Goal: Use online tool/utility: Utilize a website feature to perform a specific function

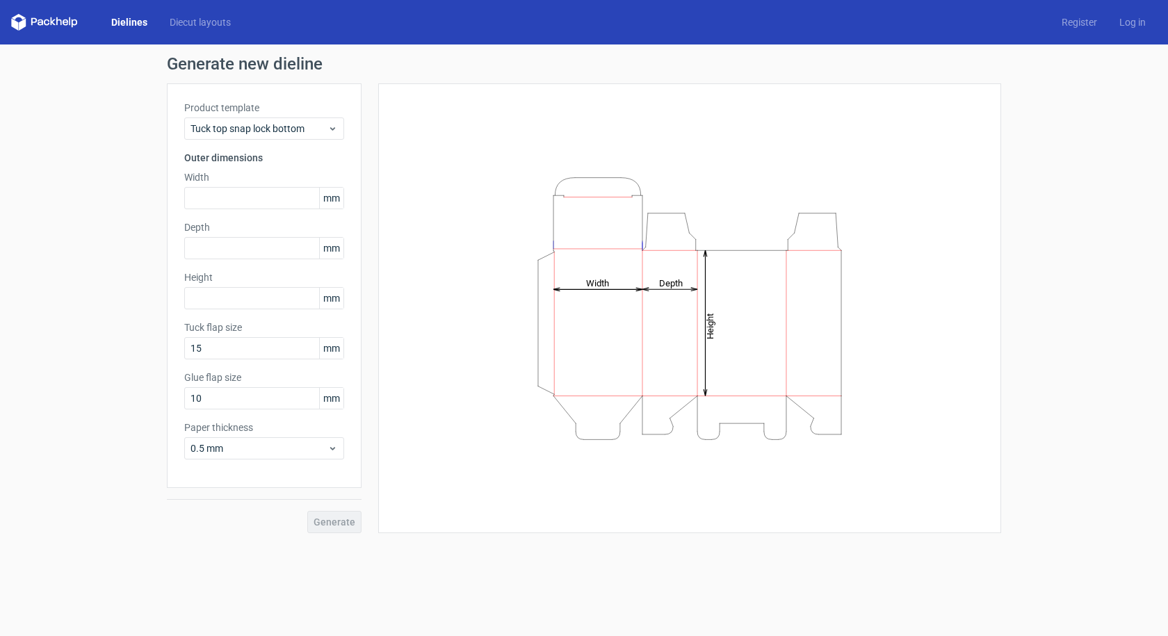
click at [135, 19] on link "Dielines" at bounding box center [129, 22] width 58 height 14
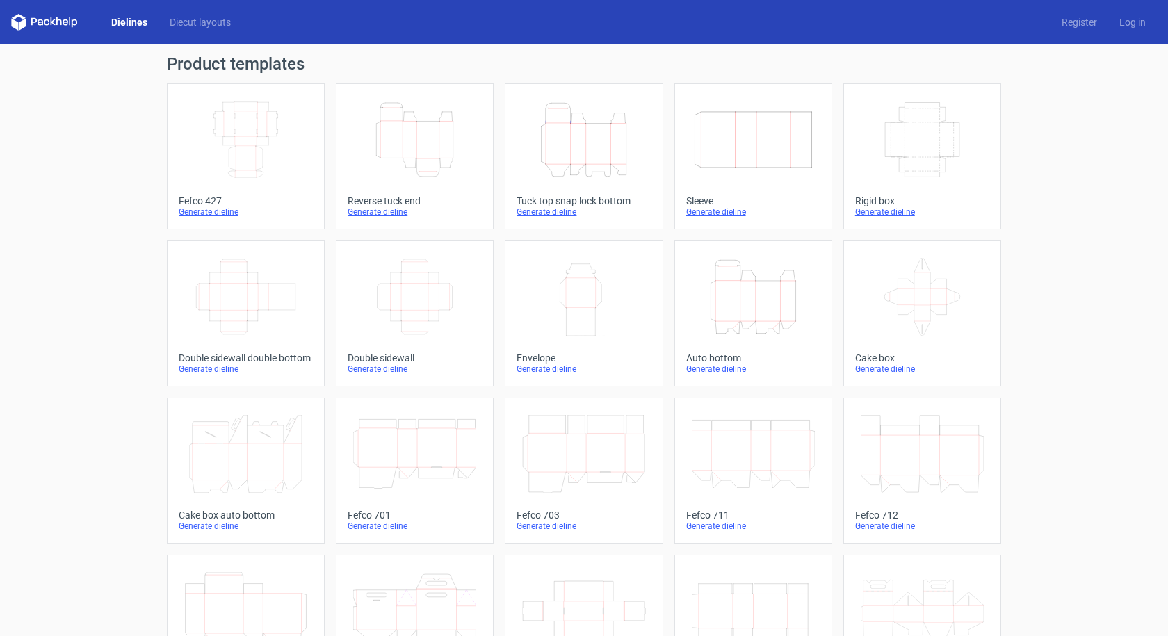
click at [432, 147] on icon "Height Depth Width" at bounding box center [414, 140] width 123 height 78
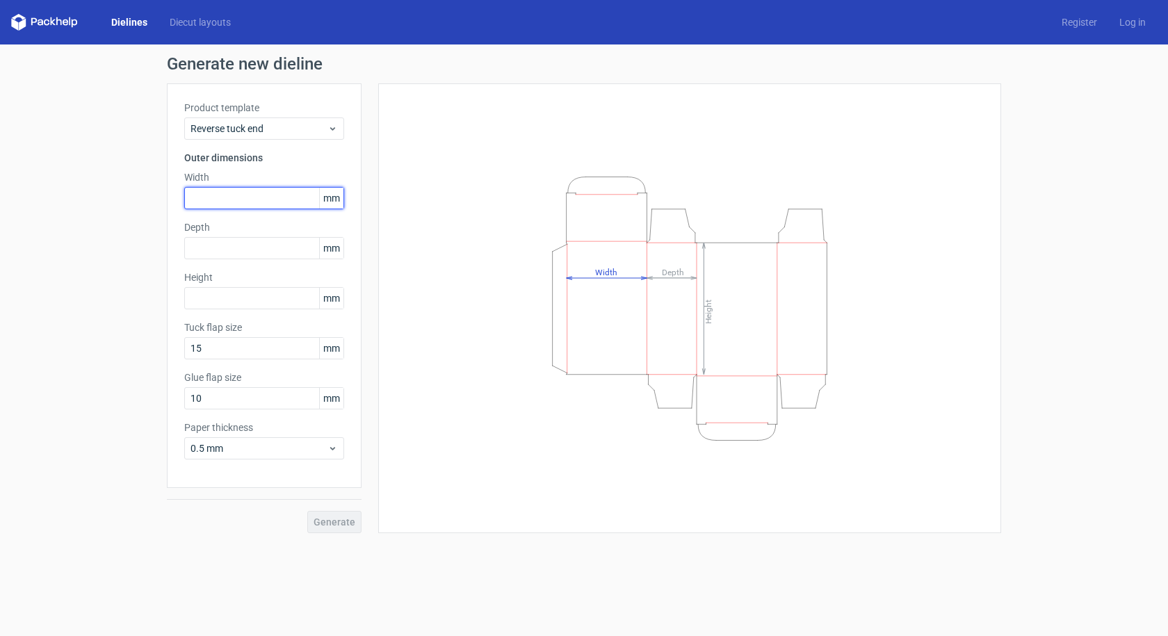
click at [264, 197] on input "text" at bounding box center [264, 198] width 160 height 22
type input "5"
type input "55"
click at [216, 250] on input "text" at bounding box center [264, 248] width 160 height 22
type input "55"
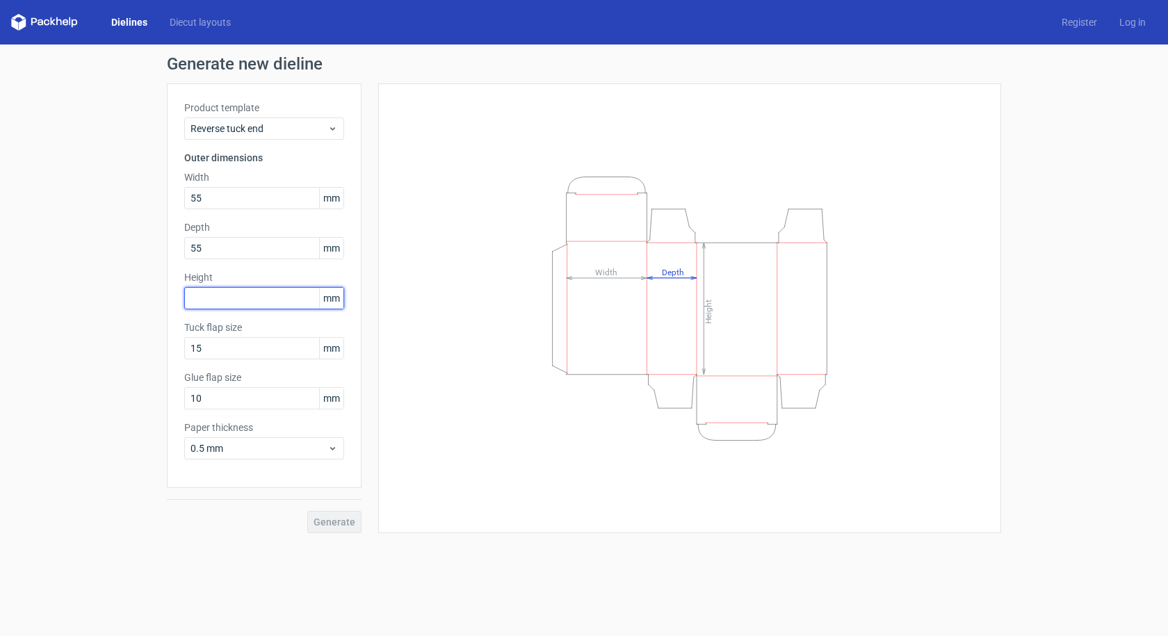
click at [209, 295] on input "text" at bounding box center [264, 298] width 160 height 22
type input "143"
click at [319, 528] on button "Generate" at bounding box center [334, 522] width 54 height 22
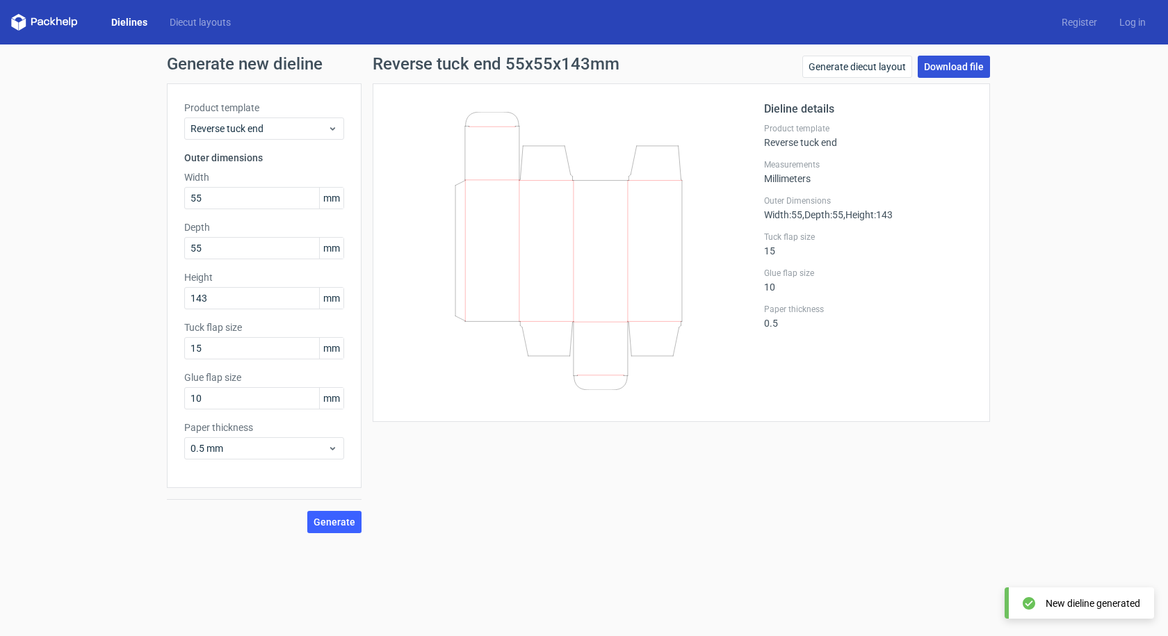
click at [959, 62] on link "Download file" at bounding box center [954, 67] width 72 height 22
drag, startPoint x: 214, startPoint y: 252, endPoint x: 183, endPoint y: 259, distance: 32.0
click at [183, 259] on div "Product template Reverse tuck end Outer dimensions Width 55 mm Depth 55 mm Heig…" at bounding box center [264, 285] width 195 height 405
type input "50"
drag, startPoint x: 209, startPoint y: 296, endPoint x: 200, endPoint y: 300, distance: 9.7
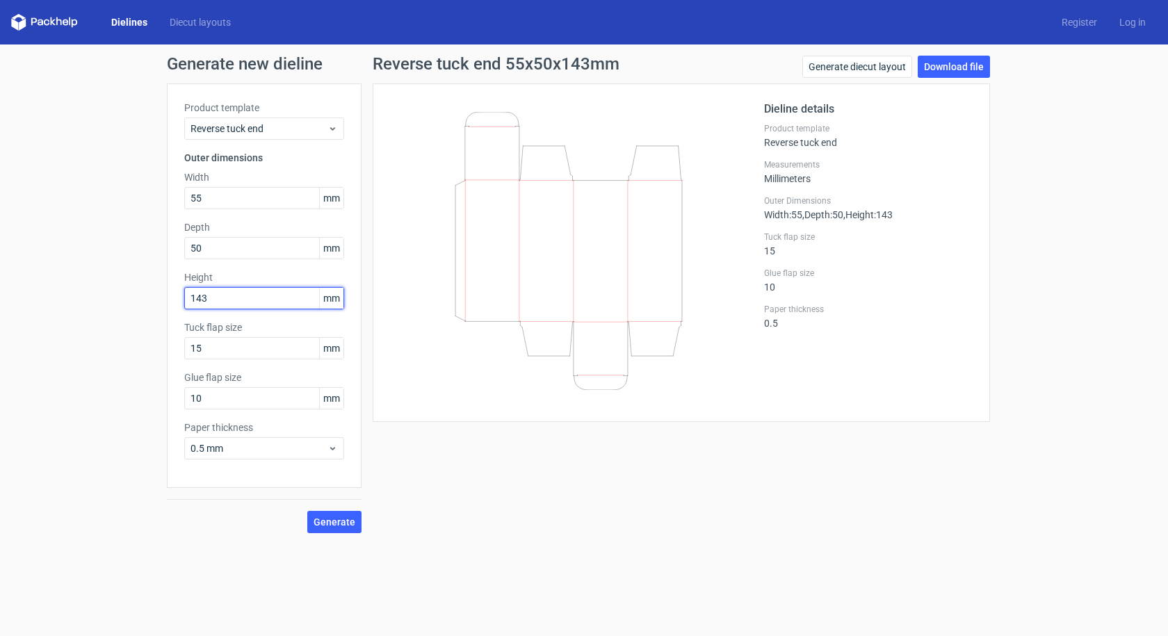
click at [200, 300] on input "143" at bounding box center [264, 298] width 160 height 22
click at [334, 521] on span "Generate" at bounding box center [335, 522] width 42 height 10
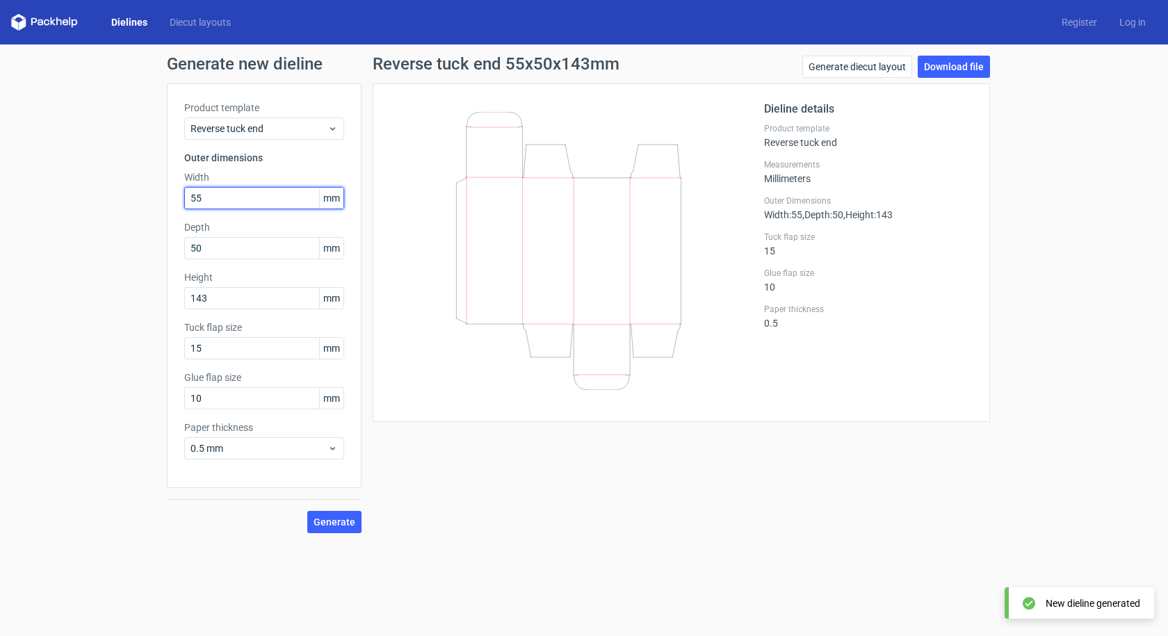
drag, startPoint x: 216, startPoint y: 195, endPoint x: 196, endPoint y: 200, distance: 20.2
click at [196, 200] on input "55" at bounding box center [264, 198] width 160 height 22
click at [329, 526] on span "Generate" at bounding box center [335, 522] width 42 height 10
drag, startPoint x: 217, startPoint y: 200, endPoint x: 178, endPoint y: 211, distance: 40.7
click at [178, 211] on div "Product template Reverse tuck end Outer dimensions Width 50 mm Depth 50 mm Heig…" at bounding box center [264, 285] width 195 height 405
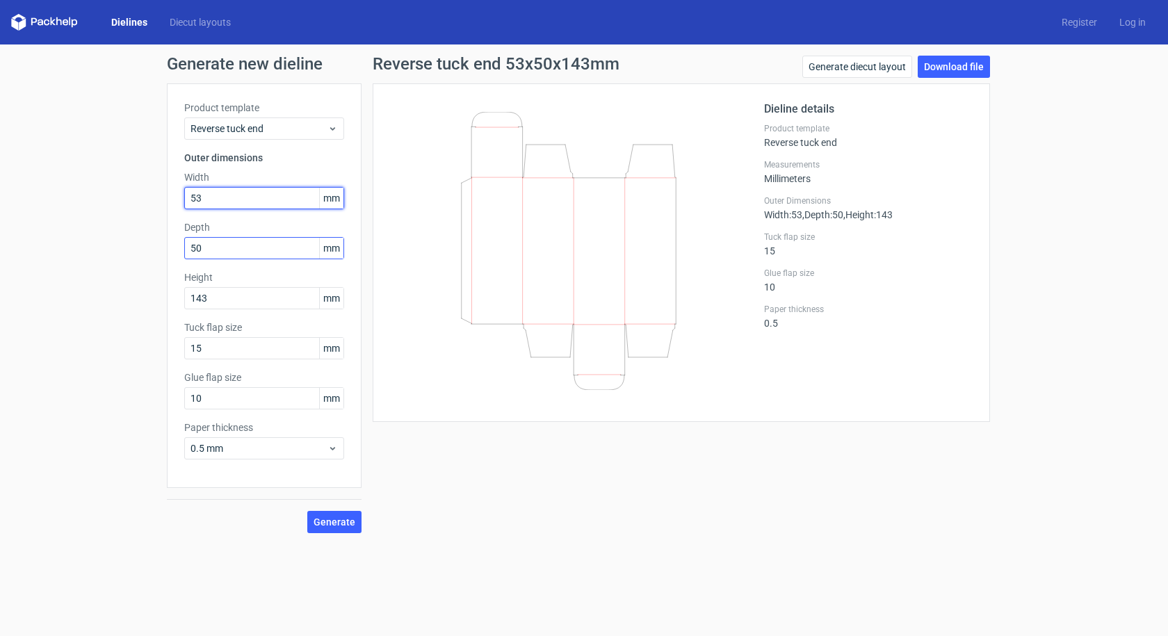
type input "53"
drag, startPoint x: 216, startPoint y: 248, endPoint x: 169, endPoint y: 257, distance: 48.1
click at [169, 257] on div "Product template Reverse tuck end Outer dimensions Width 53 mm Depth 50 mm Heig…" at bounding box center [264, 285] width 195 height 405
type input "53"
click at [312, 528] on button "Generate" at bounding box center [334, 522] width 54 height 22
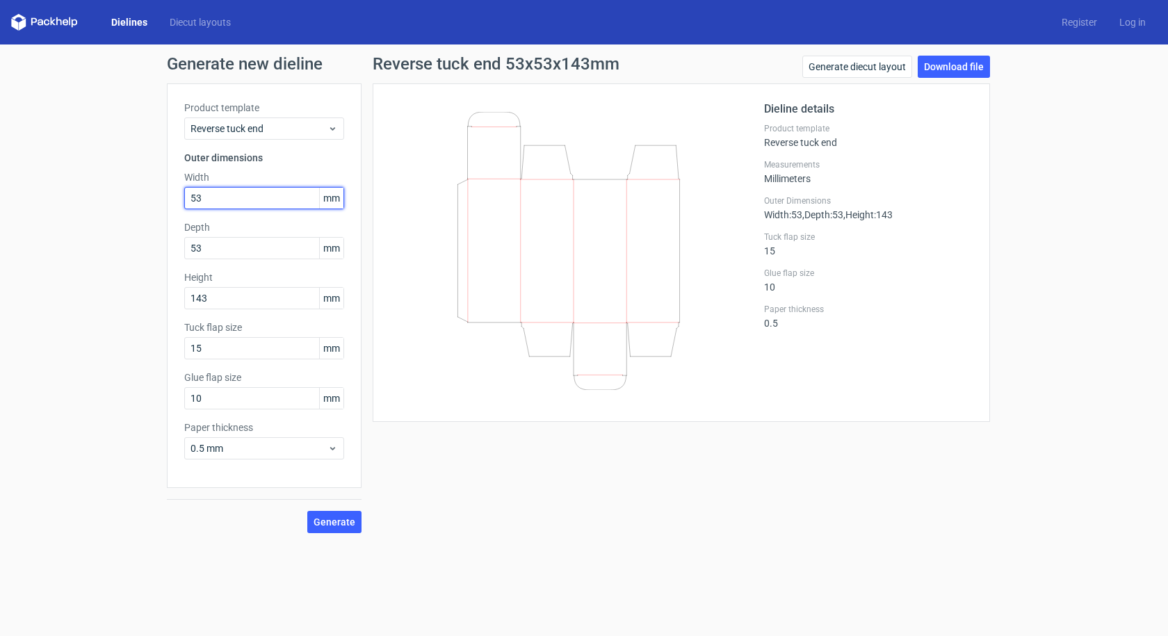
drag, startPoint x: 222, startPoint y: 203, endPoint x: 192, endPoint y: 207, distance: 30.2
click at [192, 207] on input "53" at bounding box center [264, 198] width 160 height 22
type input "50"
drag, startPoint x: 202, startPoint y: 245, endPoint x: 213, endPoint y: 248, distance: 12.1
click at [177, 248] on div "Product template Reverse tuck end Outer dimensions Width 50 mm Depth 53 mm Heig…" at bounding box center [264, 285] width 195 height 405
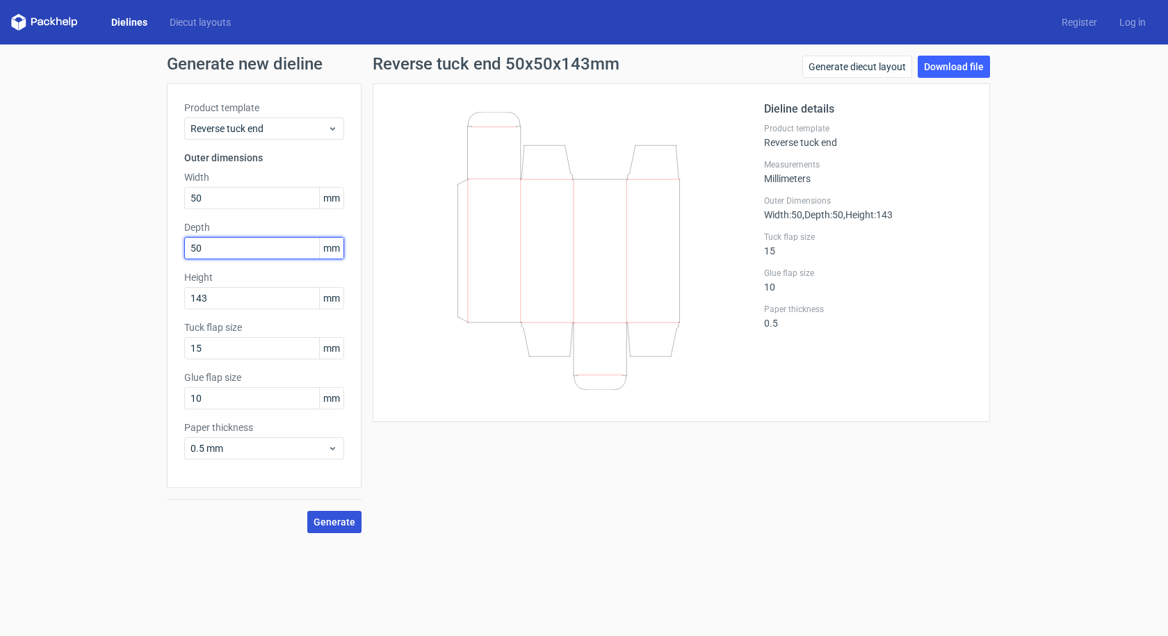
type input "50"
click at [342, 526] on span "Generate" at bounding box center [335, 522] width 42 height 10
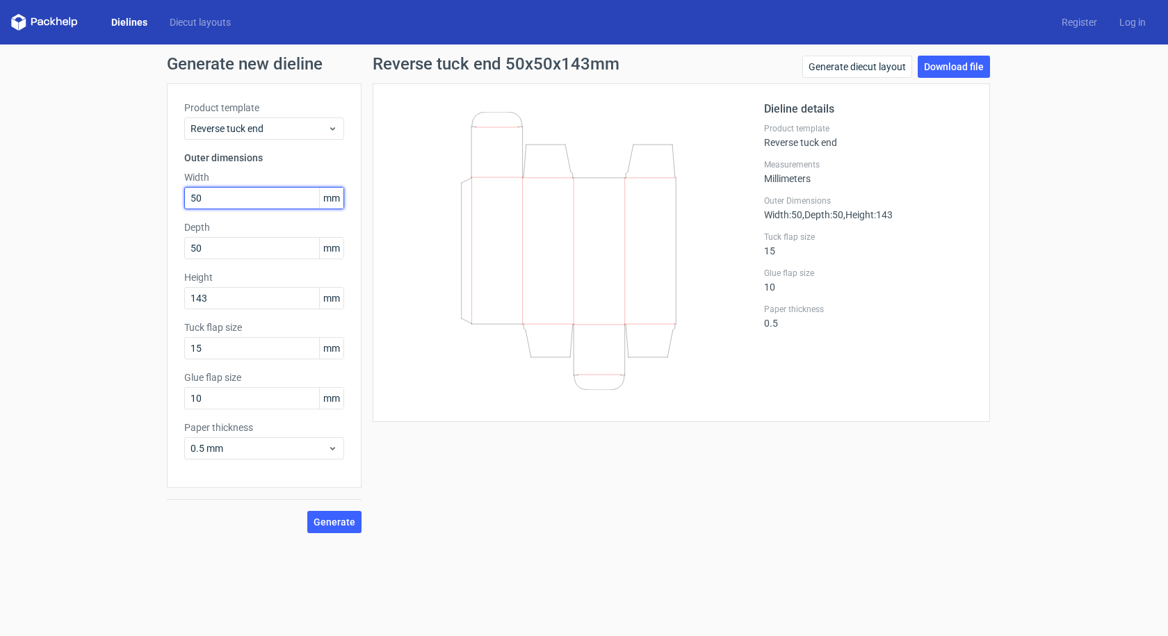
drag, startPoint x: 216, startPoint y: 196, endPoint x: 197, endPoint y: 200, distance: 19.8
click at [197, 200] on input "50" at bounding box center [264, 198] width 160 height 22
type input "53"
drag, startPoint x: 209, startPoint y: 247, endPoint x: 196, endPoint y: 251, distance: 13.2
click at [196, 251] on input "50" at bounding box center [264, 248] width 160 height 22
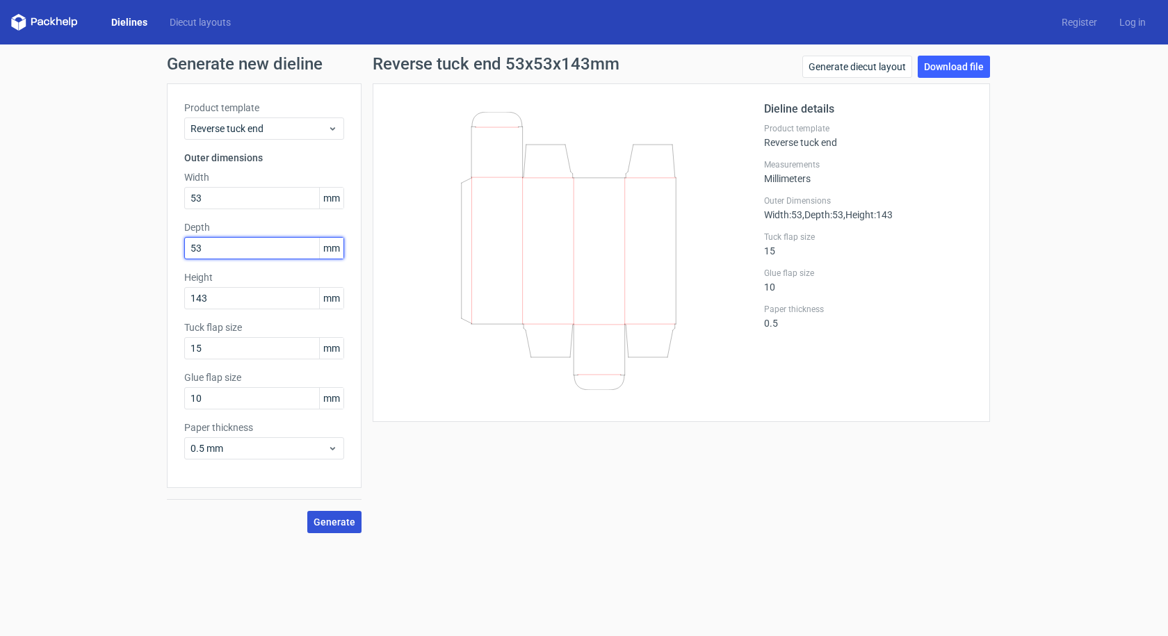
type input "53"
click at [330, 521] on span "Generate" at bounding box center [335, 522] width 42 height 10
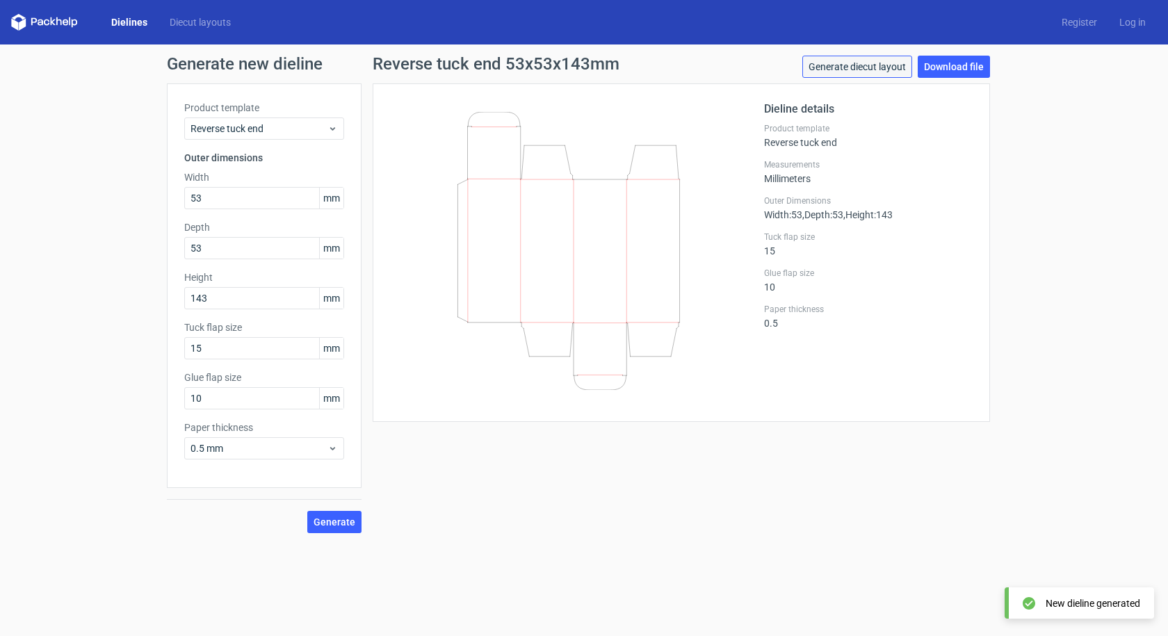
click at [878, 65] on link "Generate diecut layout" at bounding box center [857, 67] width 110 height 22
click at [320, 524] on span "Generate" at bounding box center [335, 522] width 42 height 10
click at [948, 70] on link "Download file" at bounding box center [954, 67] width 72 height 22
